Goal: Check status: Check status

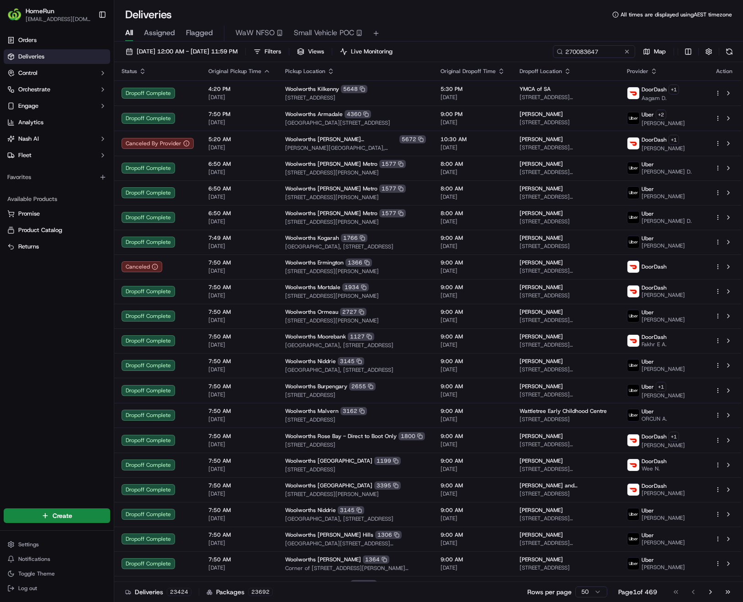
type input "270083647"
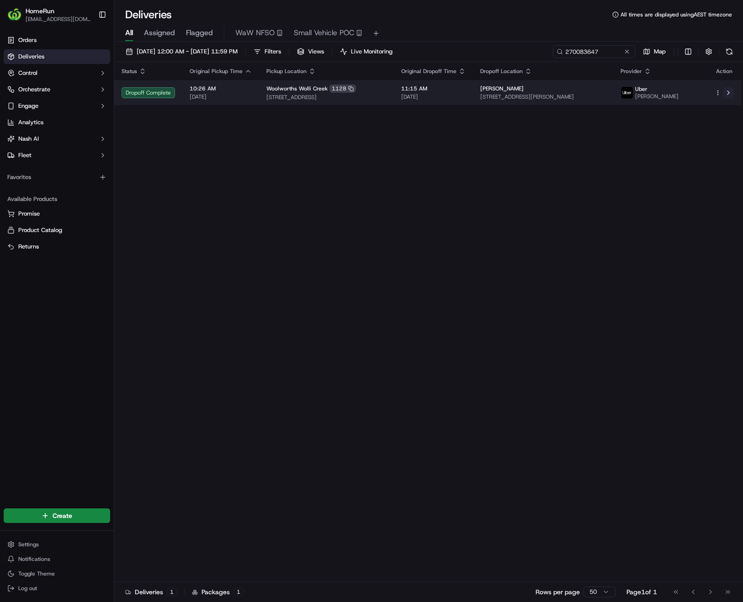
click at [728, 92] on button at bounding box center [727, 92] width 11 height 11
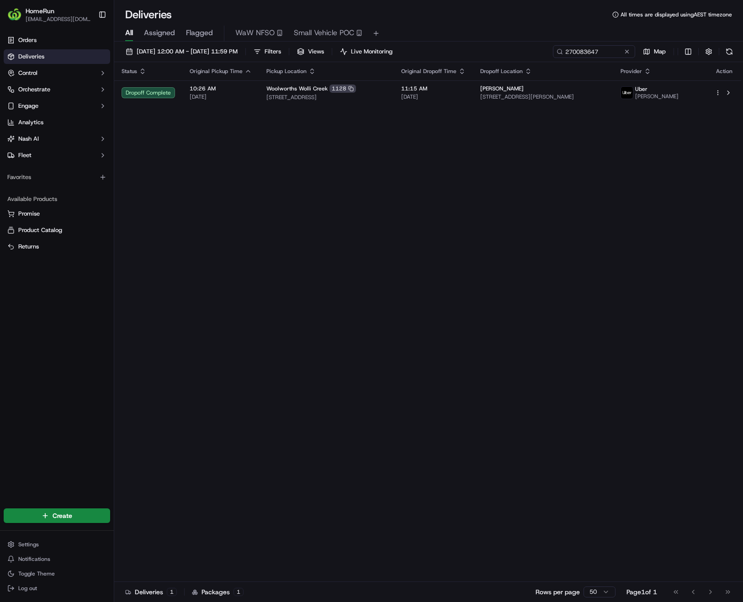
drag, startPoint x: 363, startPoint y: 211, endPoint x: 429, endPoint y: 181, distance: 72.9
click at [364, 211] on div "Status Original Pickup Time Pickup Location Original Dropoff Time Dropoff Locat…" at bounding box center [427, 322] width 627 height 520
click at [624, 53] on button at bounding box center [626, 51] width 9 height 9
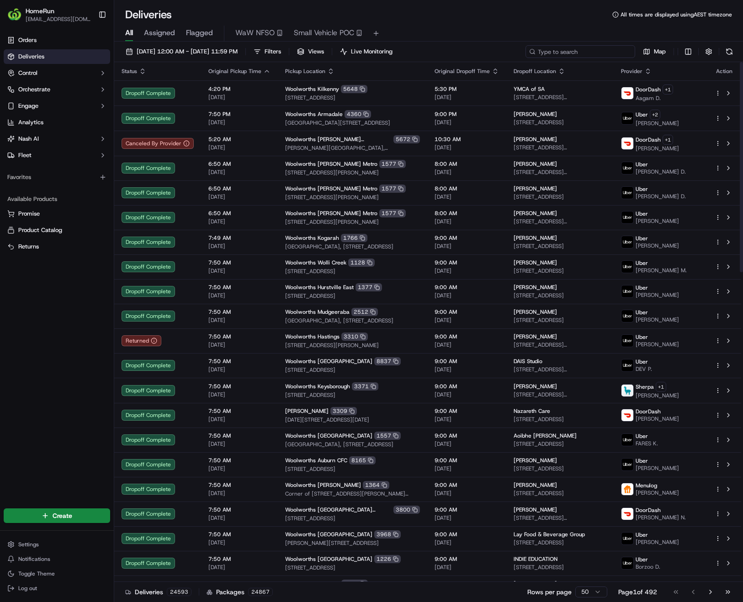
click at [595, 53] on input at bounding box center [580, 51] width 110 height 13
paste input "270095382"
type input "270095382"
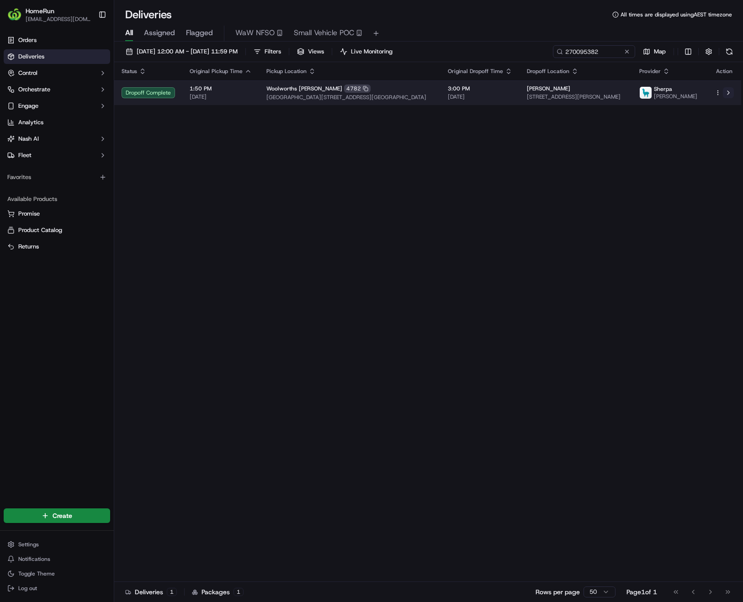
click at [728, 92] on button at bounding box center [727, 92] width 11 height 11
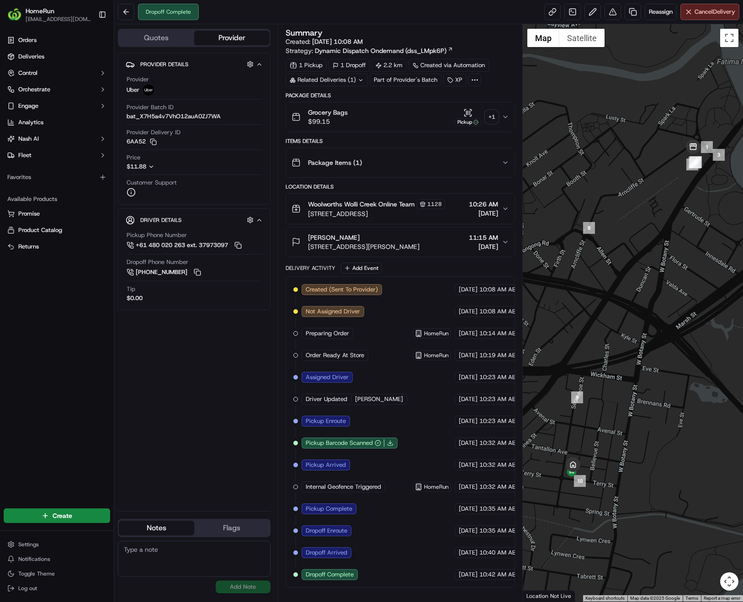
click at [490, 117] on div "+ 1" at bounding box center [491, 117] width 13 height 13
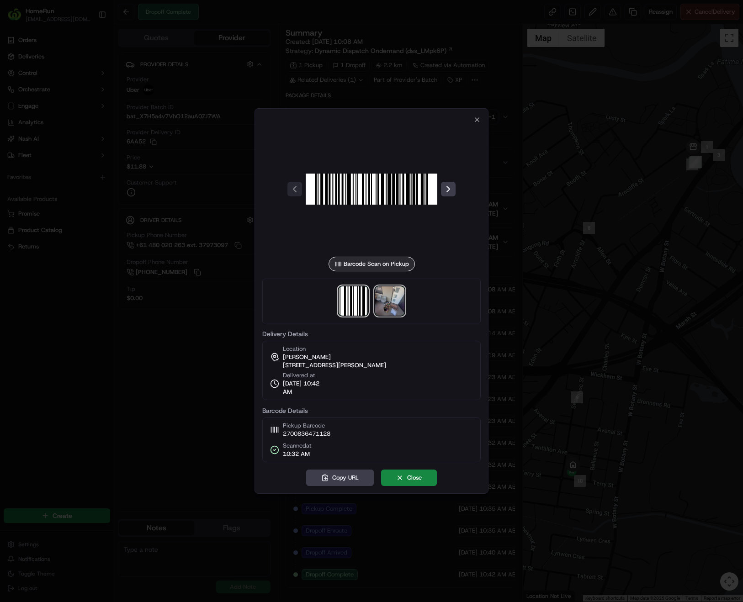
click at [385, 301] on img at bounding box center [389, 300] width 29 height 29
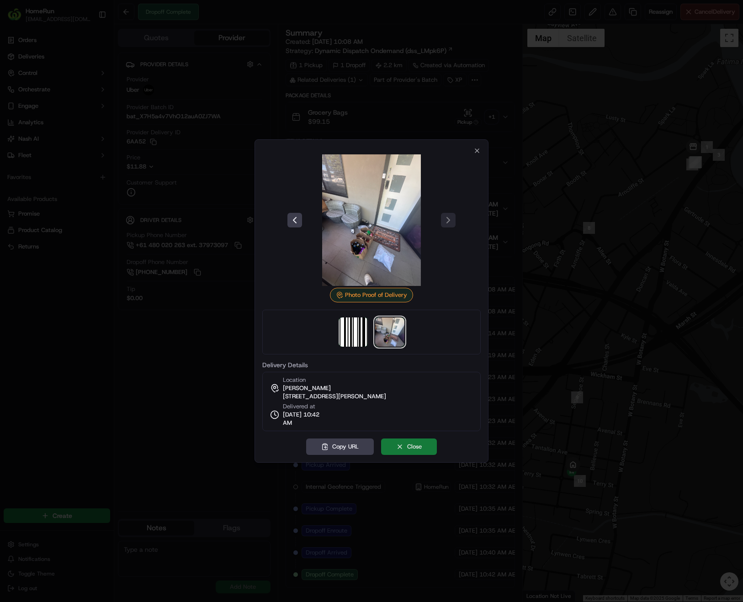
click at [413, 449] on button "Close" at bounding box center [409, 446] width 56 height 16
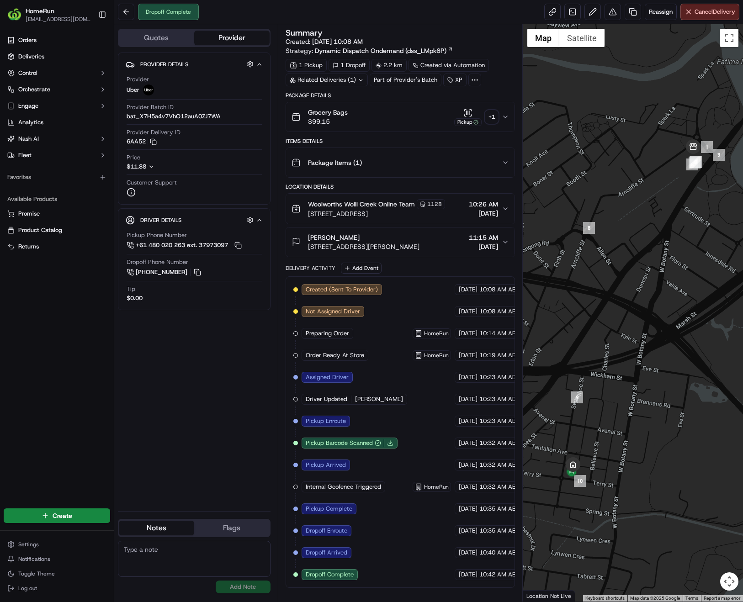
click at [506, 118] on icon "button" at bounding box center [505, 117] width 4 height 2
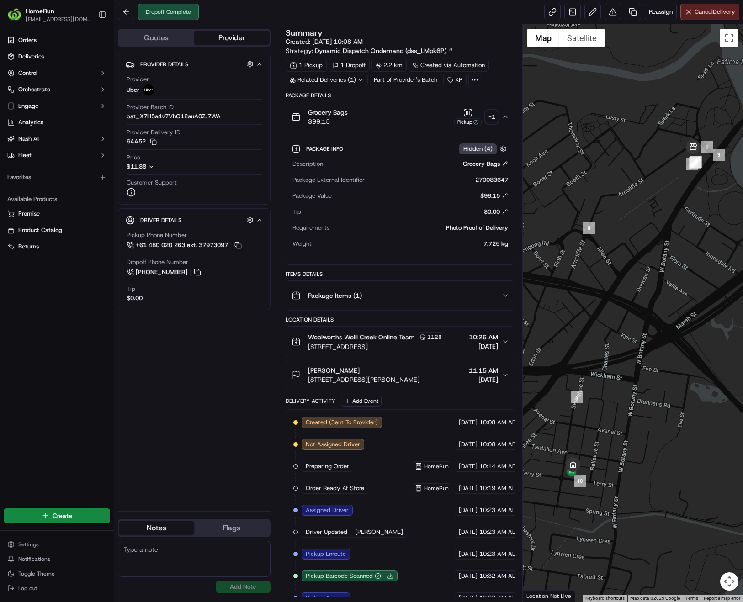
click at [361, 78] on icon at bounding box center [361, 80] width 6 height 6
click at [348, 117] on span "270051337" at bounding box center [342, 116] width 33 height 8
click at [412, 134] on div "Package Info Hidden ( 4 ) Description Grocery Bags Package External Identifier …" at bounding box center [400, 195] width 229 height 126
click at [495, 116] on div "+ 1" at bounding box center [491, 117] width 13 height 13
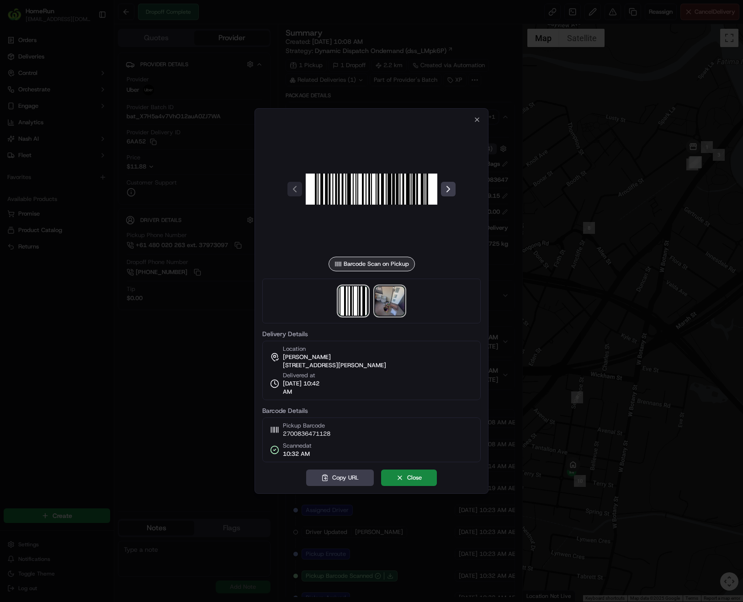
click at [385, 305] on img at bounding box center [389, 300] width 29 height 29
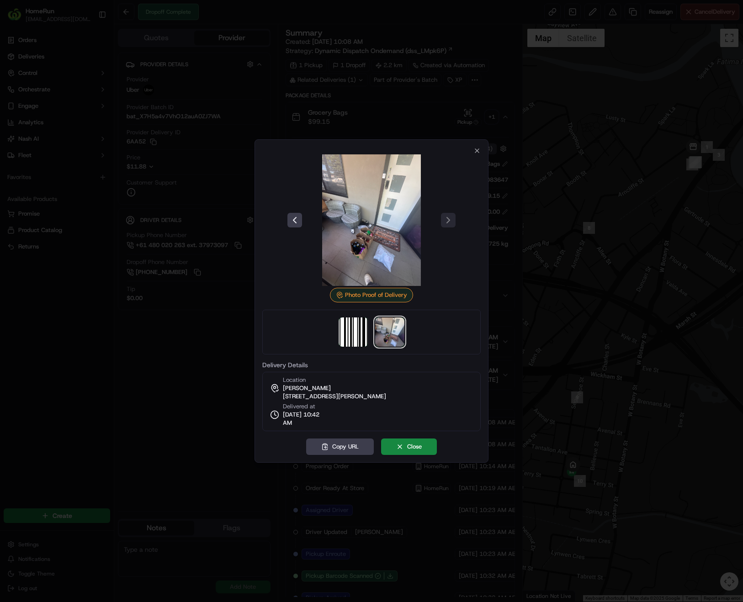
drag, startPoint x: 385, startPoint y: 305, endPoint x: 390, endPoint y: 239, distance: 66.4
click at [477, 149] on icon "button" at bounding box center [476, 150] width 7 height 7
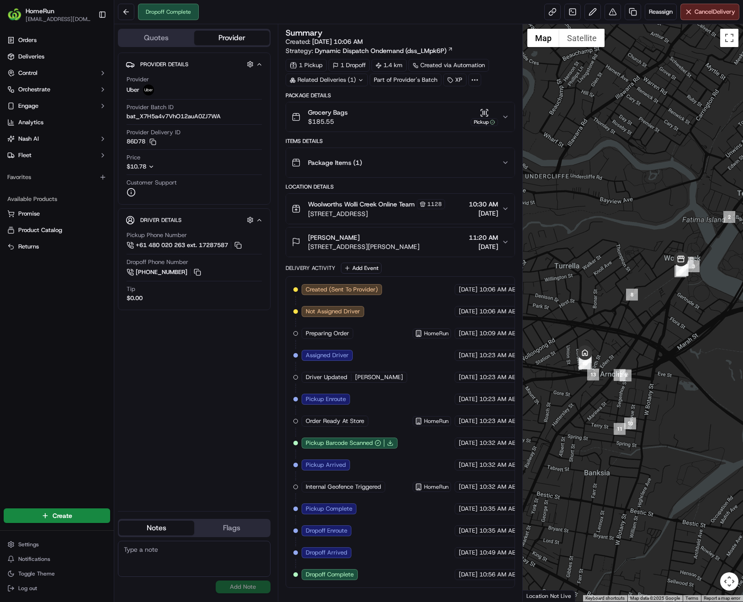
click at [158, 426] on div "Provider Details Hidden ( 3 ) Provider Uber Provider Batch ID bat_X7H5a4v7VhO12…" at bounding box center [194, 278] width 153 height 451
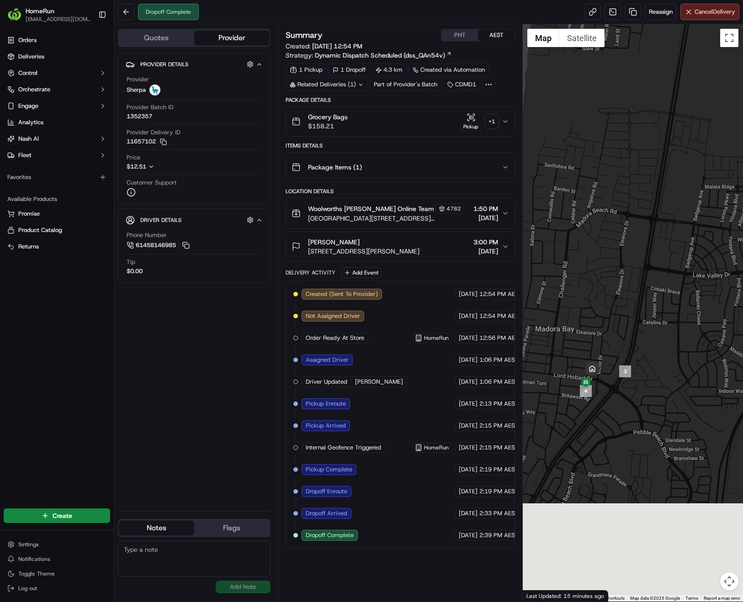
drag, startPoint x: 604, startPoint y: 432, endPoint x: 622, endPoint y: 266, distance: 166.7
click at [622, 266] on div at bounding box center [632, 312] width 220 height 577
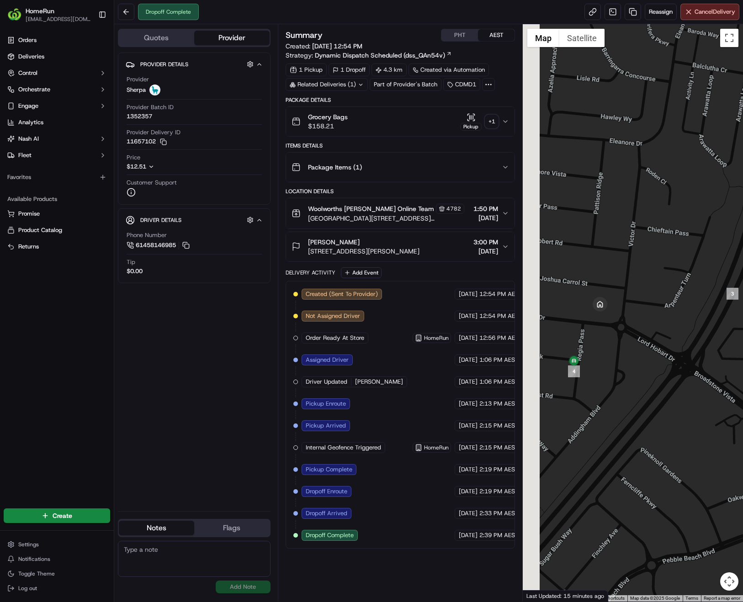
drag, startPoint x: 600, startPoint y: 345, endPoint x: 644, endPoint y: 329, distance: 46.7
click at [643, 330] on div at bounding box center [632, 312] width 220 height 577
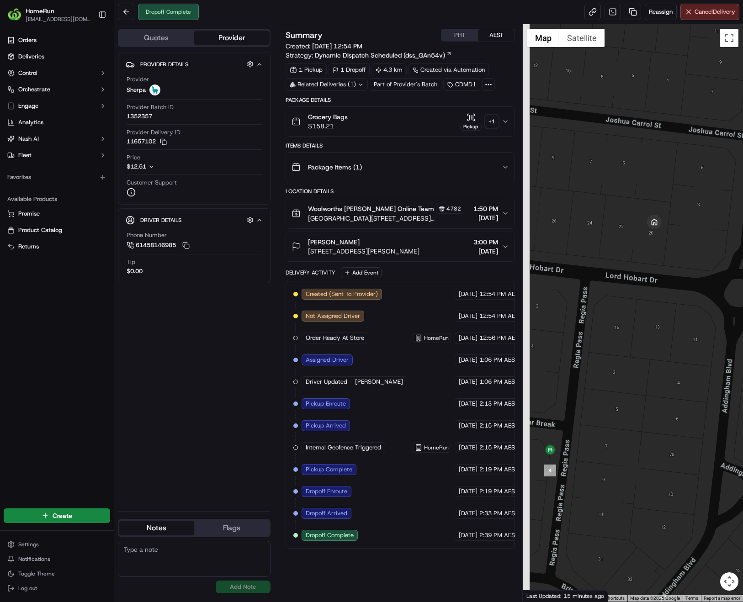
drag, startPoint x: 605, startPoint y: 291, endPoint x: 717, endPoint y: 232, distance: 127.3
click at [724, 221] on div at bounding box center [632, 312] width 220 height 577
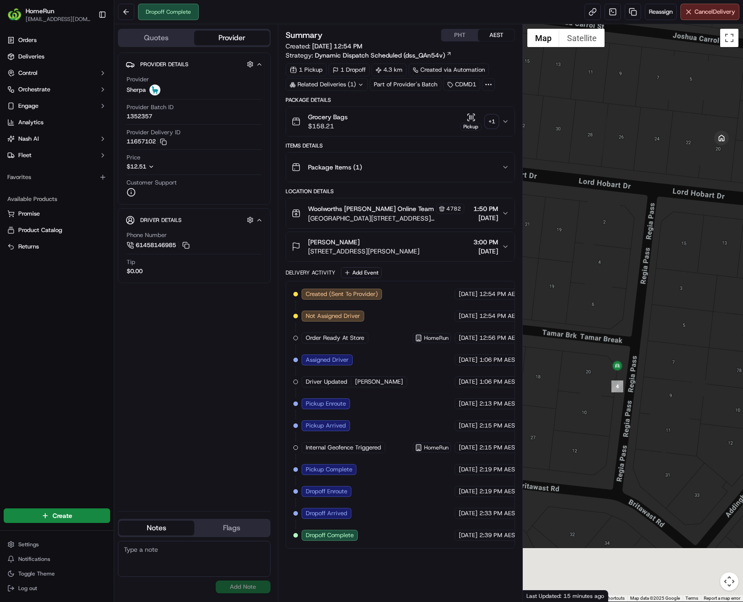
drag, startPoint x: 631, startPoint y: 341, endPoint x: 696, endPoint y: 259, distance: 104.6
click at [696, 259] on div at bounding box center [632, 312] width 220 height 577
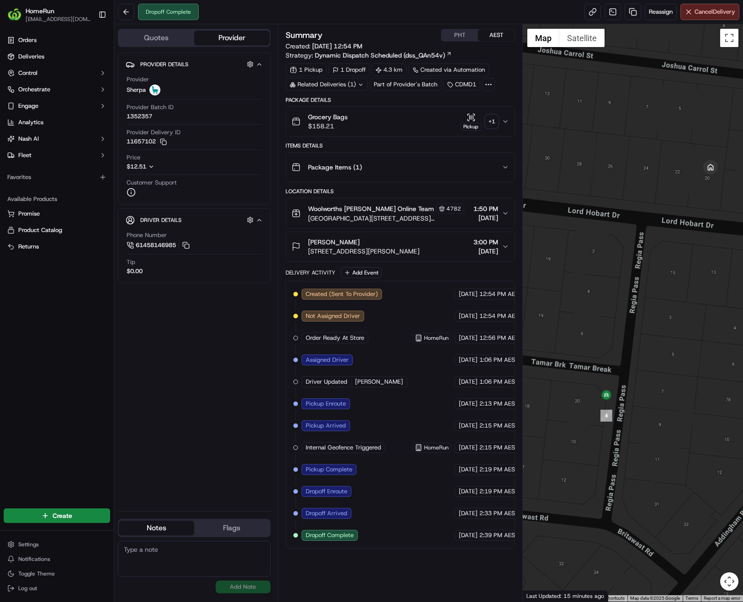
drag, startPoint x: 645, startPoint y: 285, endPoint x: 634, endPoint y: 318, distance: 34.7
click at [634, 318] on div at bounding box center [632, 312] width 220 height 577
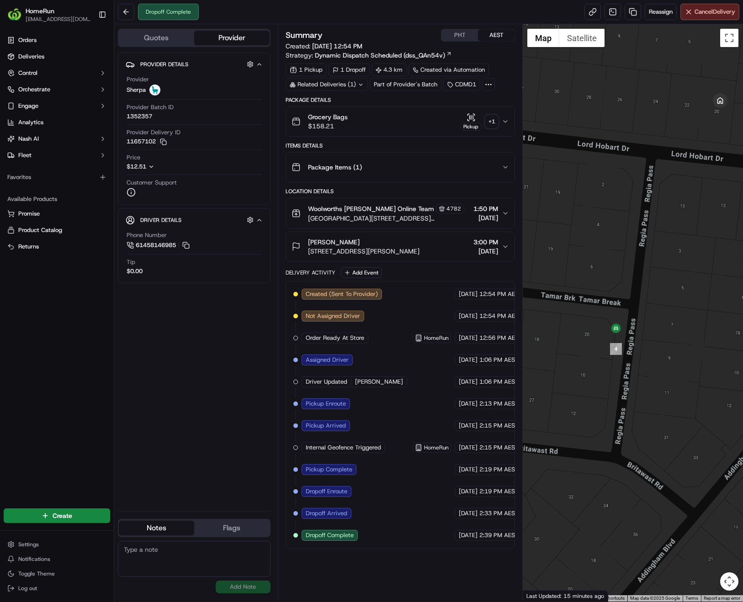
drag, startPoint x: 614, startPoint y: 386, endPoint x: 626, endPoint y: 303, distance: 83.4
click at [626, 303] on div at bounding box center [632, 312] width 220 height 577
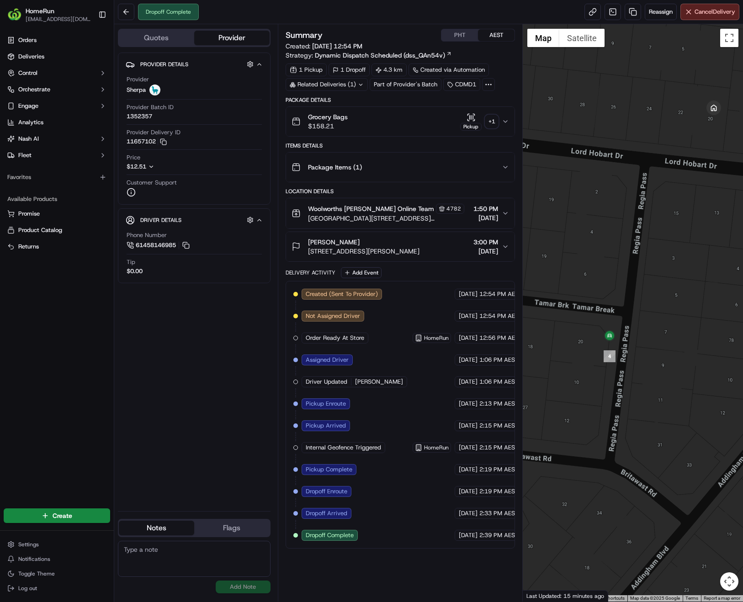
drag, startPoint x: 638, startPoint y: 280, endPoint x: 633, endPoint y: 316, distance: 35.9
click at [633, 316] on div at bounding box center [632, 312] width 220 height 577
